Goal: Task Accomplishment & Management: Use online tool/utility

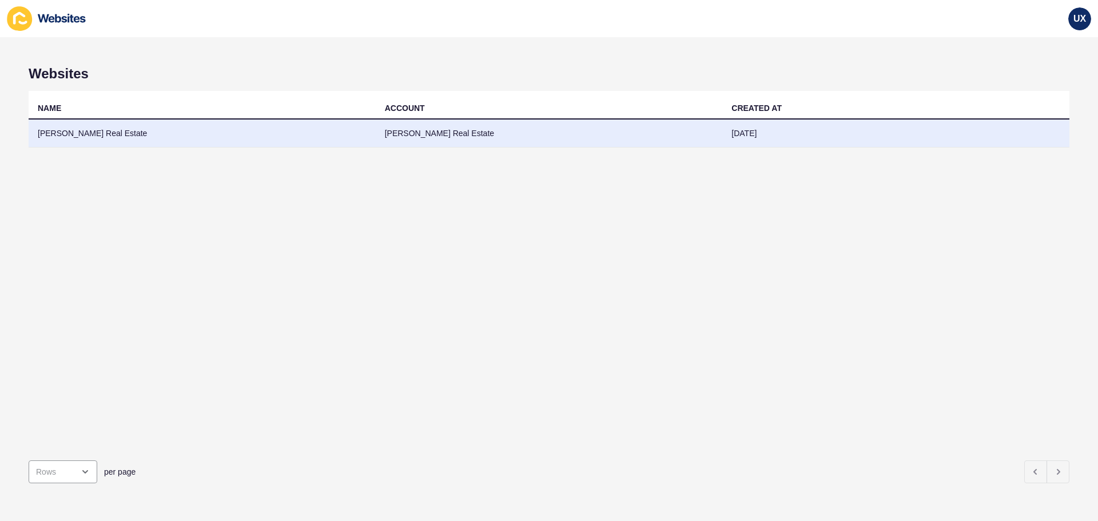
click at [605, 140] on td "[PERSON_NAME] Real Estate" at bounding box center [549, 134] width 347 height 28
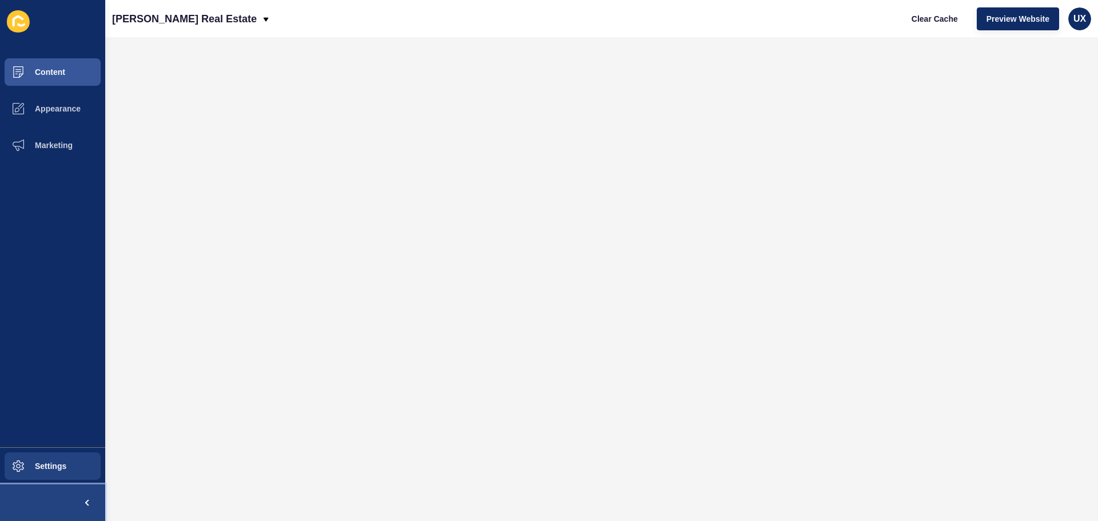
drag, startPoint x: 25, startPoint y: 492, endPoint x: 53, endPoint y: 480, distance: 31.0
click at [24, 492] on button at bounding box center [52, 503] width 105 height 37
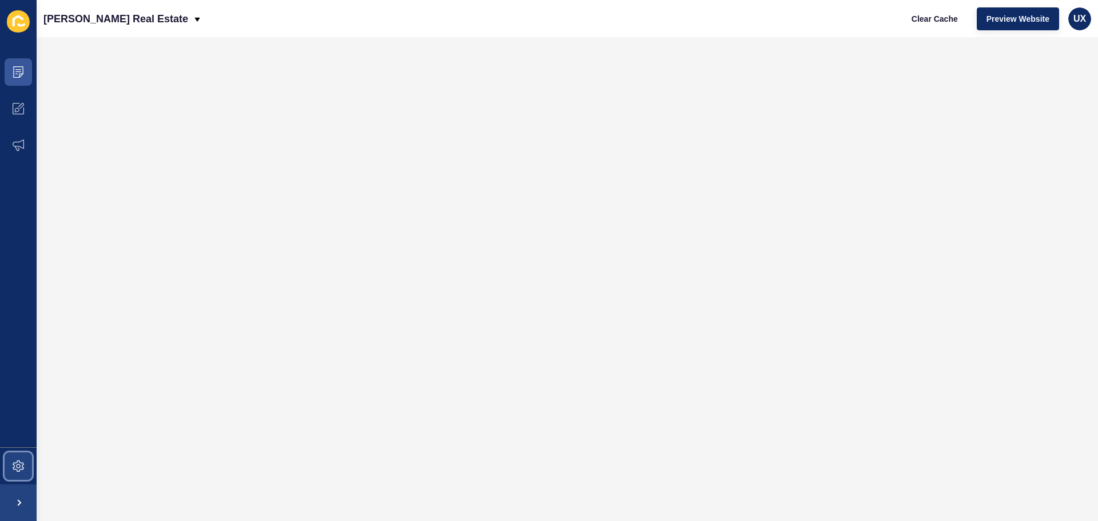
click at [31, 469] on span at bounding box center [18, 466] width 37 height 37
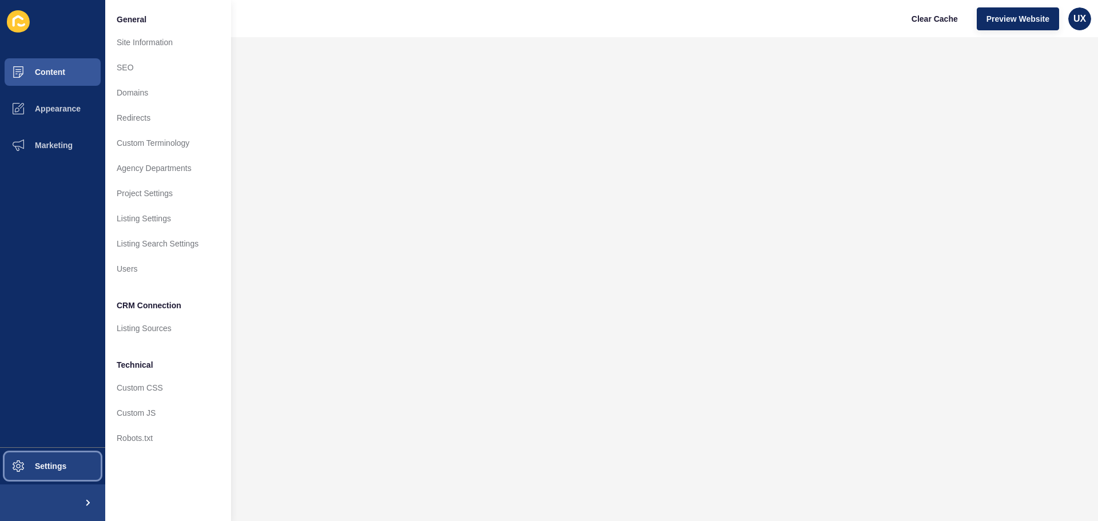
click at [50, 463] on span "Settings" at bounding box center [32, 466] width 68 height 9
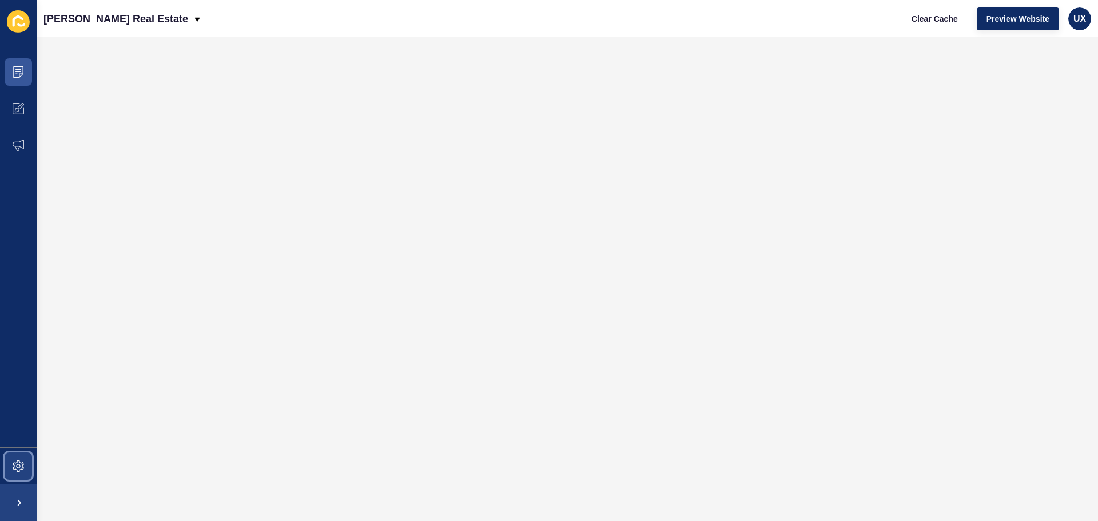
click at [34, 458] on span at bounding box center [18, 466] width 37 height 37
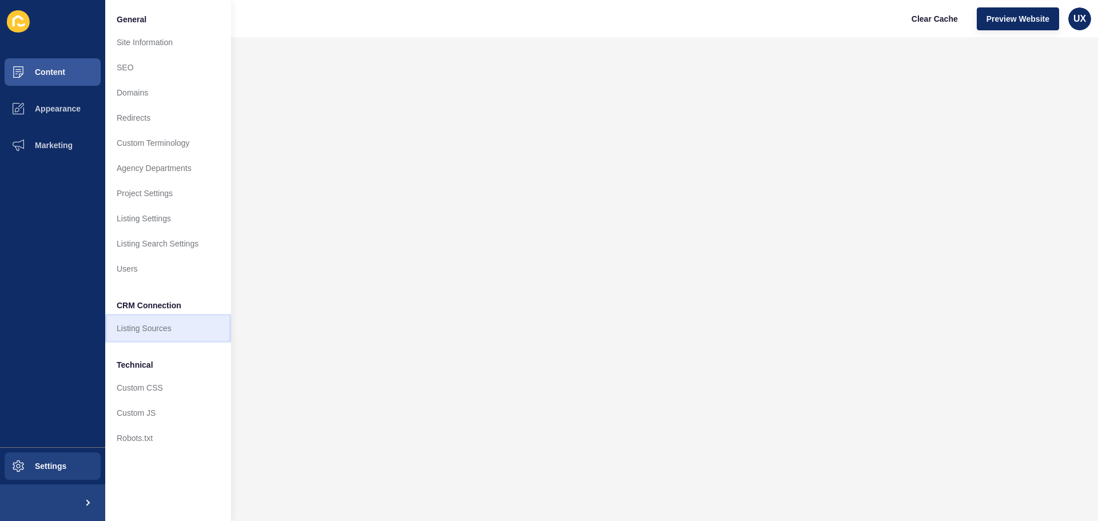
click at [144, 332] on link "Listing Sources" at bounding box center [168, 328] width 126 height 25
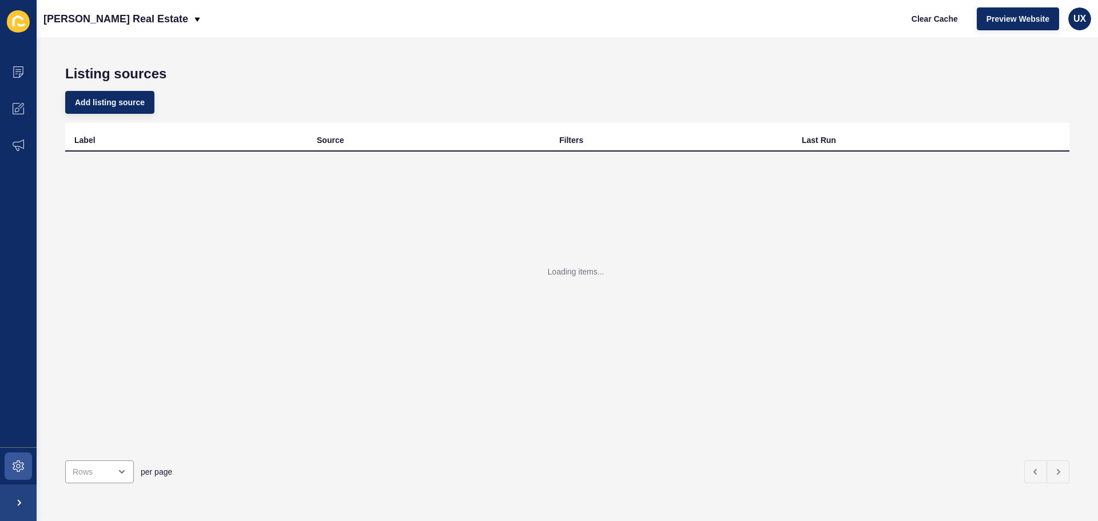
click at [1046, 167] on div "Loading items..." at bounding box center [567, 289] width 1005 height 275
click at [1043, 162] on div "Loading items..." at bounding box center [567, 289] width 1005 height 275
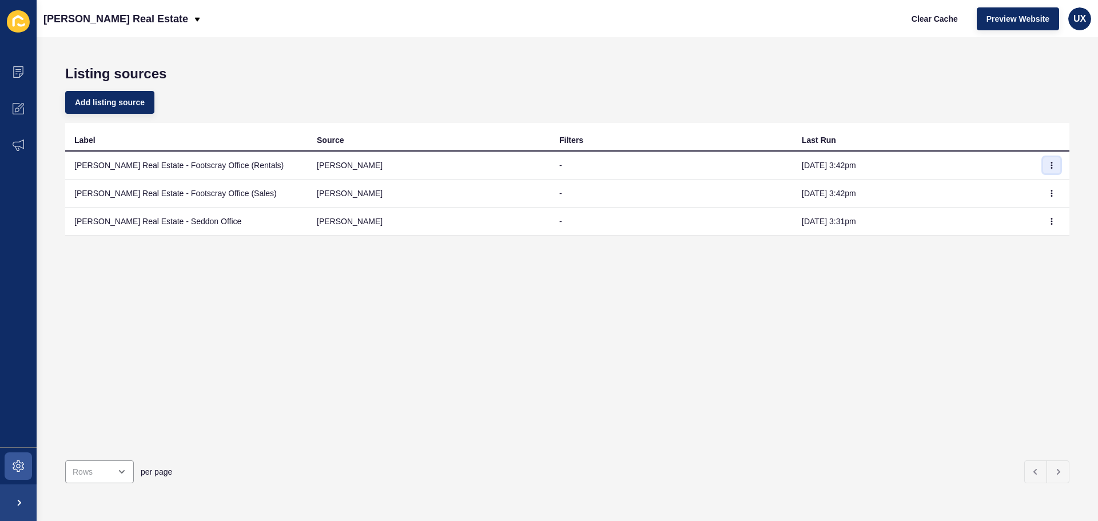
click at [1052, 168] on icon "button" at bounding box center [1052, 165] width 1 height 6
click at [1030, 186] on link "Sync now" at bounding box center [1012, 188] width 80 height 25
click at [1049, 192] on icon "button" at bounding box center [1052, 193] width 7 height 7
drag, startPoint x: 1026, startPoint y: 211, endPoint x: 843, endPoint y: 61, distance: 236.6
click at [1026, 211] on link "Sync now" at bounding box center [1012, 216] width 80 height 25
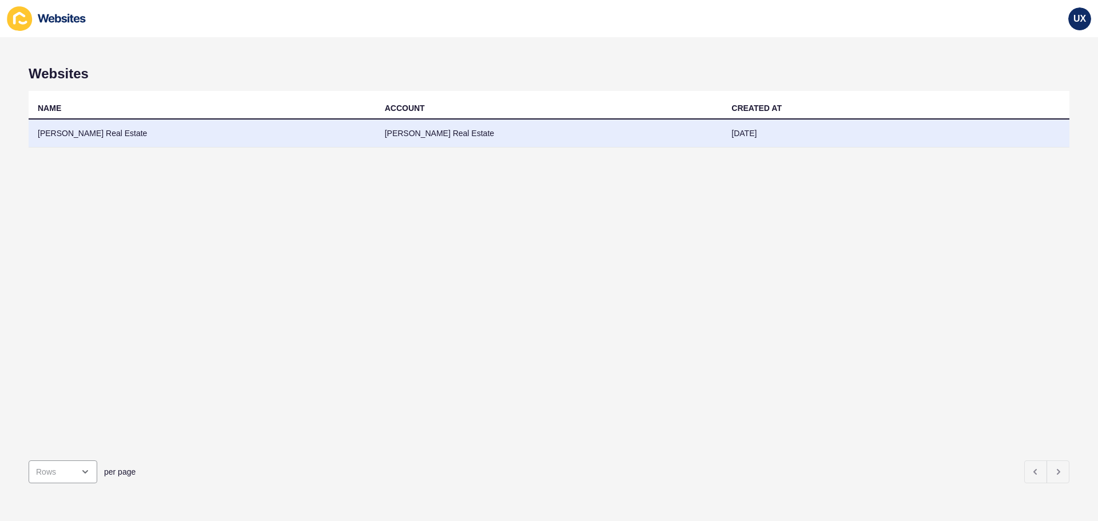
click at [300, 133] on td "[PERSON_NAME] Real Estate" at bounding box center [202, 134] width 347 height 28
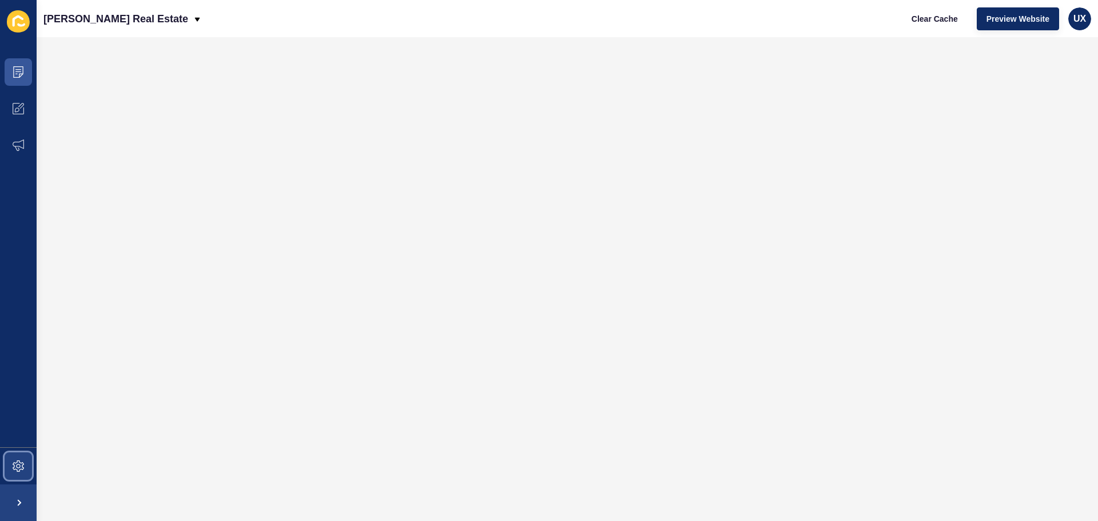
click at [22, 461] on icon at bounding box center [18, 466] width 11 height 11
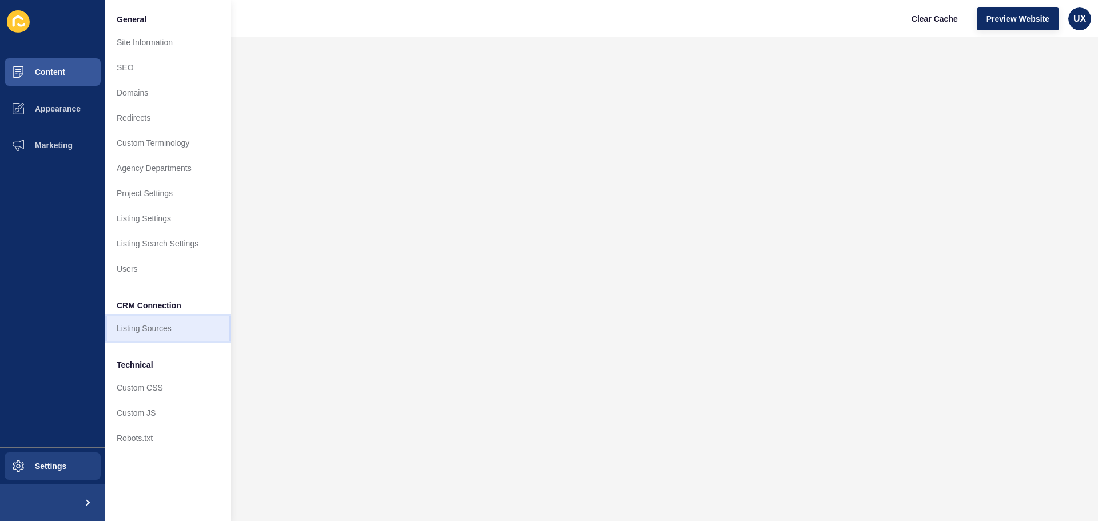
click at [163, 331] on link "Listing Sources" at bounding box center [168, 328] width 126 height 25
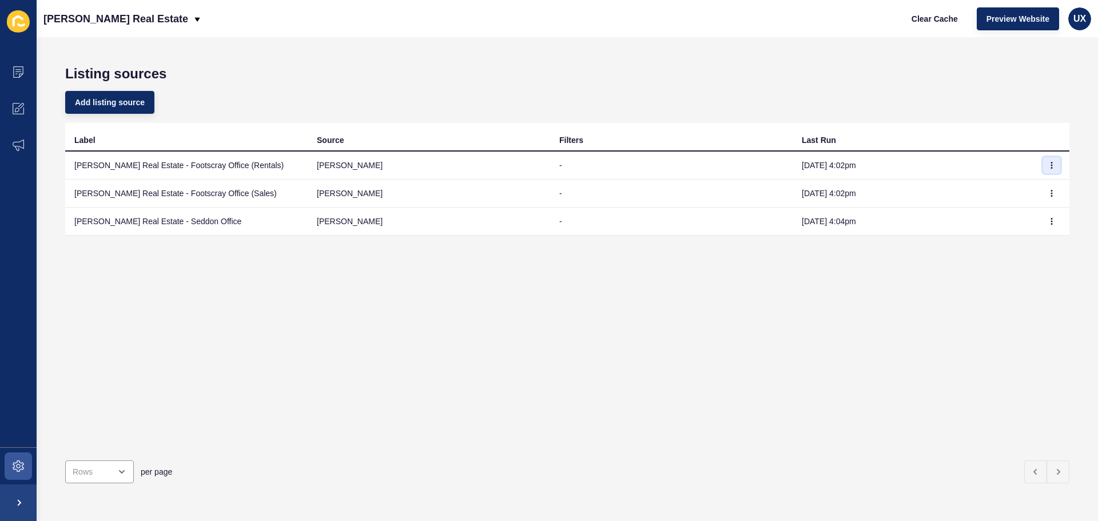
click at [1043, 160] on button "button" at bounding box center [1051, 165] width 17 height 16
drag, startPoint x: 1036, startPoint y: 184, endPoint x: 1045, endPoint y: 188, distance: 9.5
click at [1035, 184] on link "Sync now" at bounding box center [1012, 188] width 80 height 25
click at [1049, 192] on icon "button" at bounding box center [1052, 193] width 7 height 7
click at [1022, 215] on link "Sync now" at bounding box center [1012, 216] width 80 height 25
